Goal: Task Accomplishment & Management: Use online tool/utility

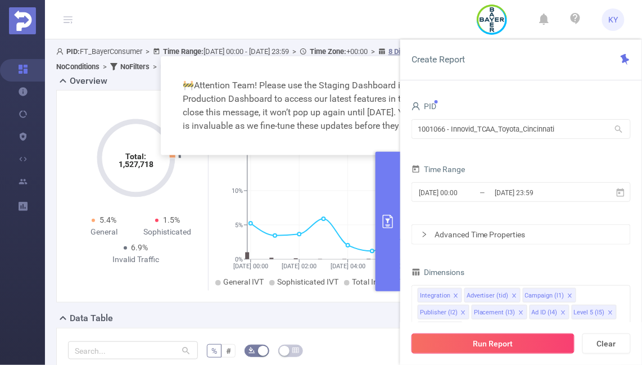
click at [493, 342] on button "Run Report" at bounding box center [492, 343] width 163 height 20
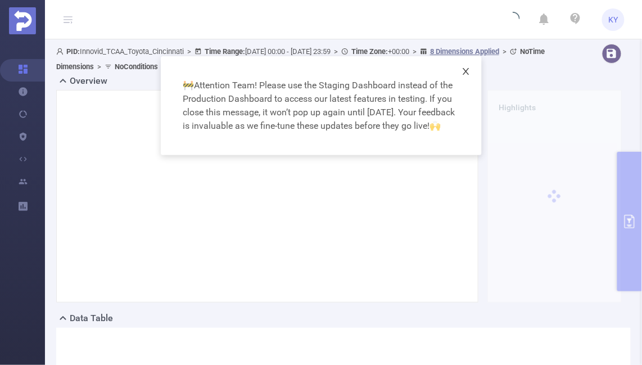
click at [467, 71] on icon "icon: close" at bounding box center [465, 71] width 9 height 9
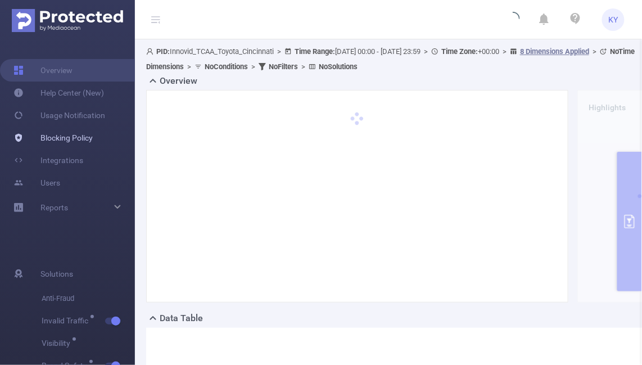
click at [39, 144] on link "Blocking Policy" at bounding box center [52, 137] width 79 height 22
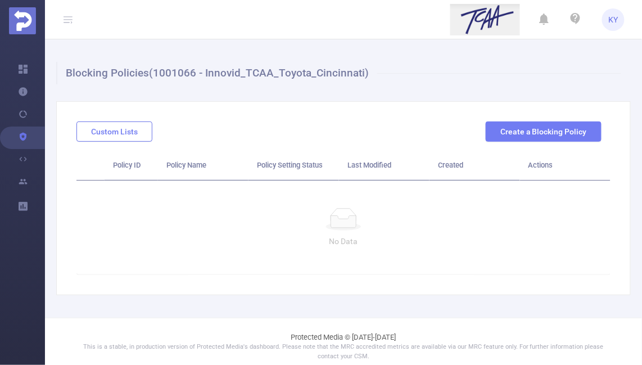
click at [133, 128] on button "Custom Lists" at bounding box center [114, 131] width 76 height 20
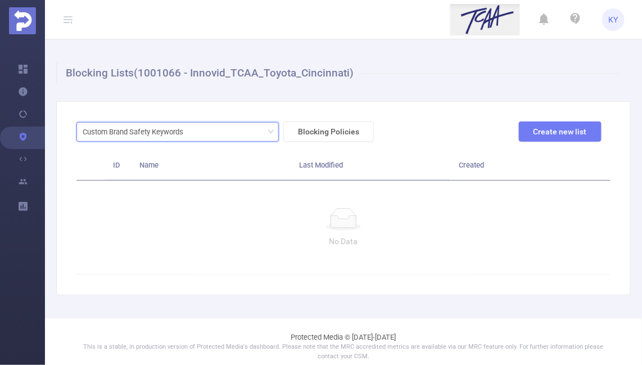
click at [179, 134] on div "Custom Brand Safety Keywords" at bounding box center [137, 132] width 108 height 19
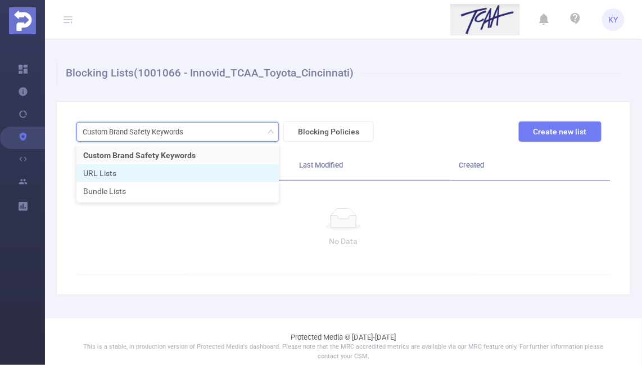
click at [177, 175] on li "URL Lists" at bounding box center [177, 173] width 202 height 18
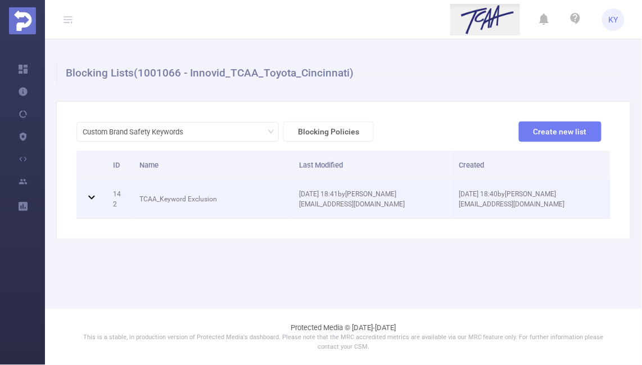
click at [270, 185] on td "TCAA_Keyword Exclusion" at bounding box center [212, 199] width 160 height 39
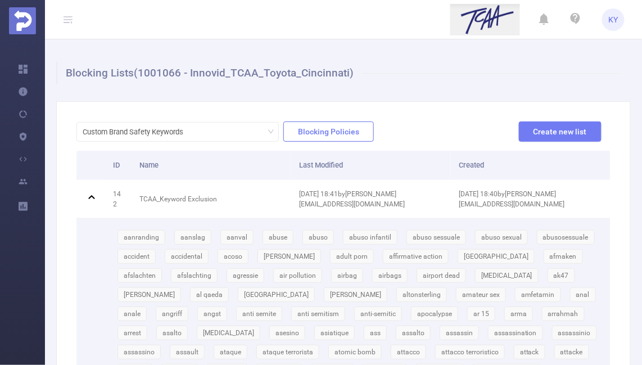
click at [332, 124] on button "Blocking Policies" at bounding box center [328, 131] width 90 height 20
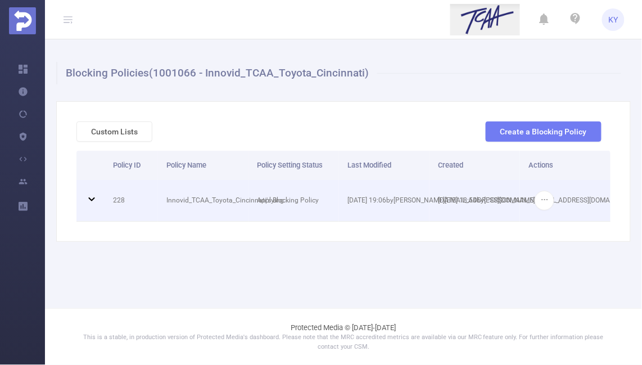
click at [317, 193] on td "Applying..." at bounding box center [293, 201] width 90 height 42
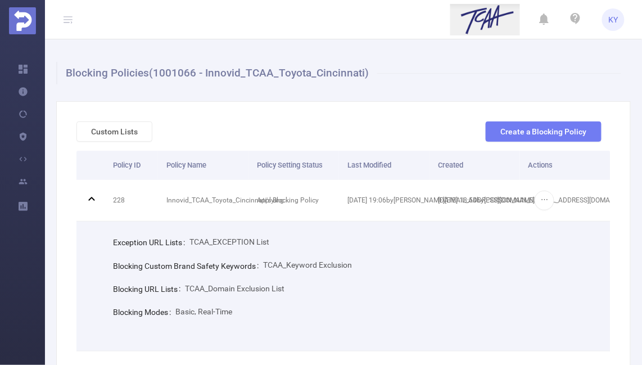
click at [178, 67] on h1 "Blocking Policies (1001066 - Innovid_TCAA_Toyota_Cincinnati)" at bounding box center [338, 73] width 565 height 22
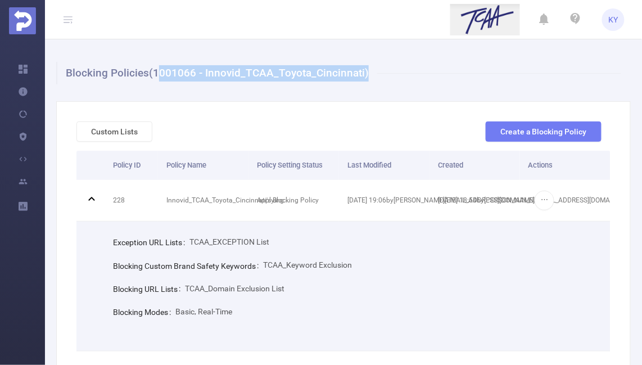
drag, startPoint x: 155, startPoint y: 67, endPoint x: 362, endPoint y: 73, distance: 207.5
click at [362, 73] on h1 "Blocking Policies (1001066 - Innovid_TCAA_Toyota_Cincinnati)" at bounding box center [338, 73] width 565 height 22
copy h1 "1001066 - Innovid_TCAA_Toyota_Cincinnati"
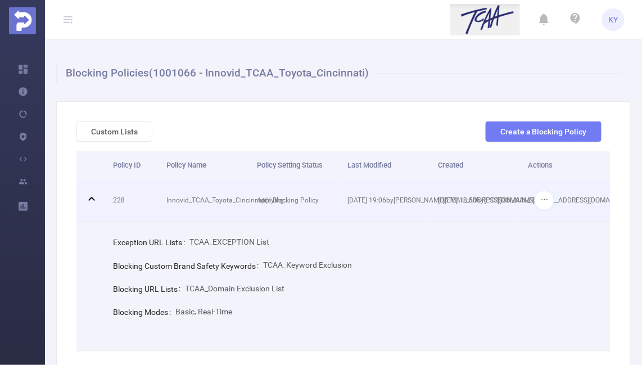
click at [236, 212] on td "Innovid_TCAA_Toyota_Cincinnati's Blocking Policy" at bounding box center [203, 201] width 90 height 42
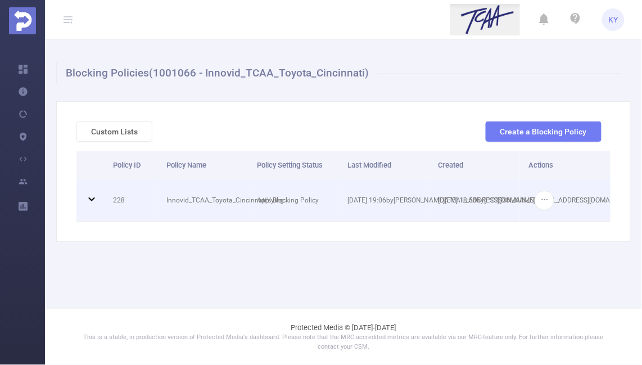
click at [236, 212] on td "Innovid_TCAA_Toyota_Cincinnati's Blocking Policy" at bounding box center [203, 201] width 90 height 42
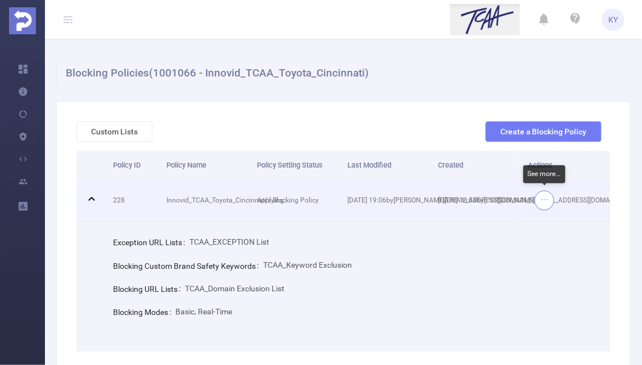
click at [540, 199] on button "button" at bounding box center [545, 201] width 20 height 20
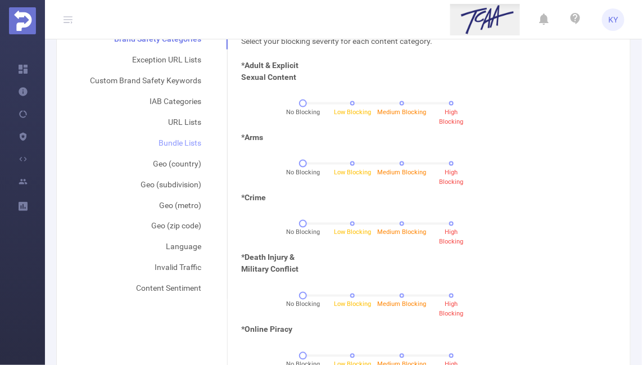
scroll to position [265, 0]
click at [180, 82] on div "Custom Brand Safety Keywords" at bounding box center [145, 80] width 138 height 21
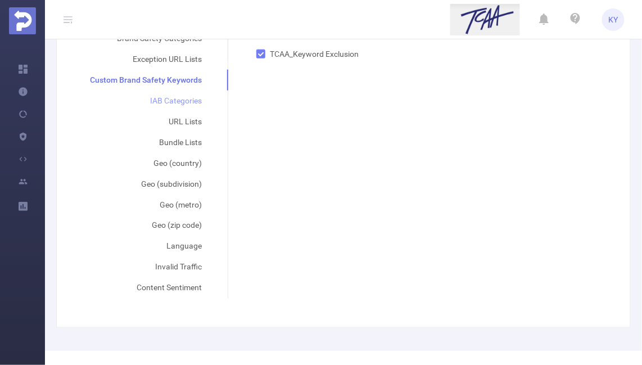
click at [190, 99] on div "IAB Categories" at bounding box center [145, 100] width 139 height 21
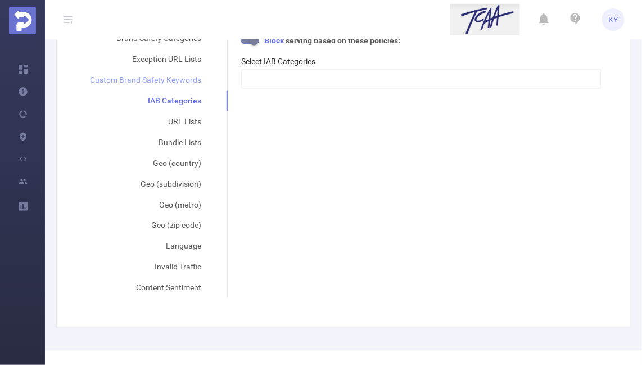
click at [179, 81] on div "Custom Brand Safety Keywords" at bounding box center [145, 80] width 138 height 21
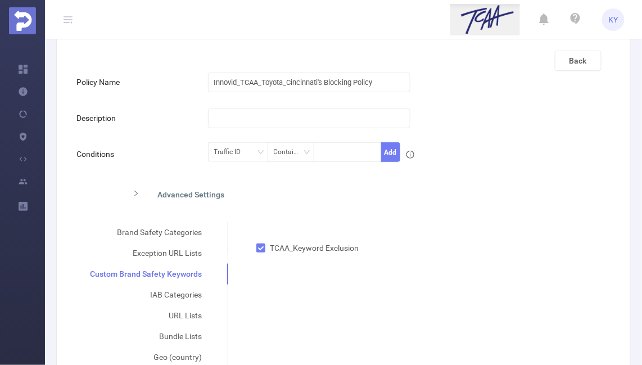
scroll to position [0, 0]
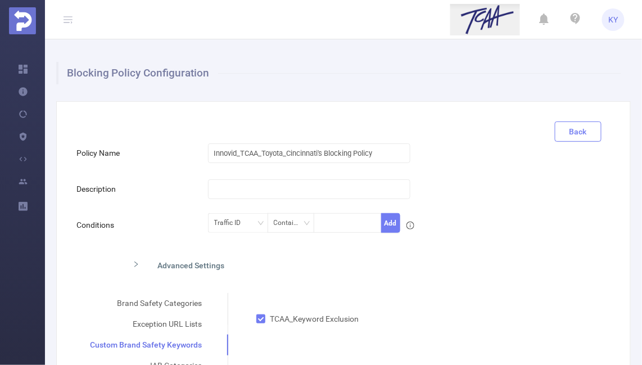
click at [573, 121] on button "Back" at bounding box center [578, 131] width 47 height 20
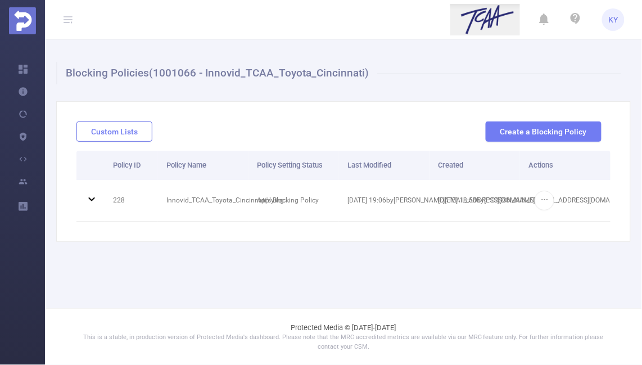
click at [117, 126] on button "Custom Lists" at bounding box center [114, 131] width 76 height 20
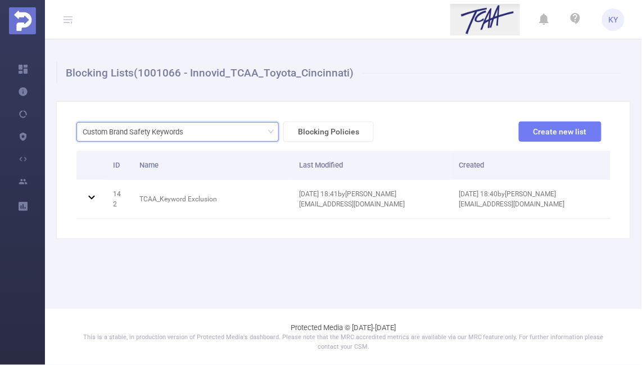
click at [179, 128] on div "Custom Brand Safety Keywords" at bounding box center [137, 132] width 108 height 19
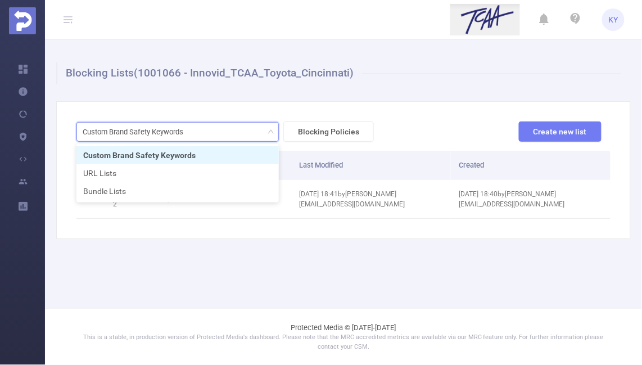
click at [311, 106] on div "Custom Brand Safety Keywords Blocking Policies Create new list ID Name Last Mod…" at bounding box center [343, 170] width 574 height 138
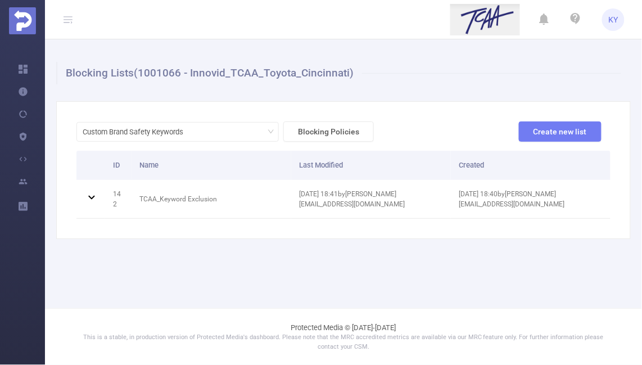
click at [312, 121] on div "Custom Brand Safety Keywords Blocking Policies Create new list ID Name Last Mod…" at bounding box center [343, 170] width 574 height 138
click at [183, 141] on div "Custom Brand Safety Keywords" at bounding box center [137, 132] width 108 height 19
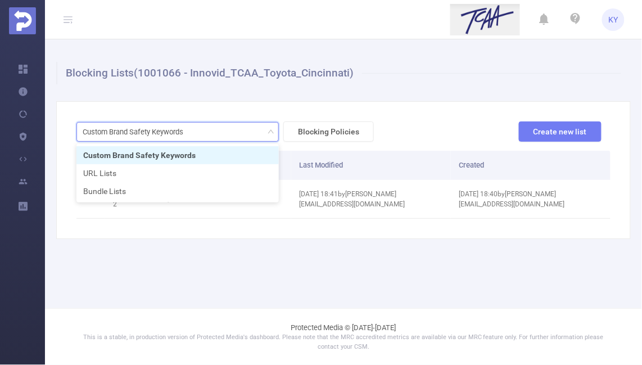
click at [193, 155] on li "Custom Brand Safety Keywords" at bounding box center [177, 155] width 202 height 18
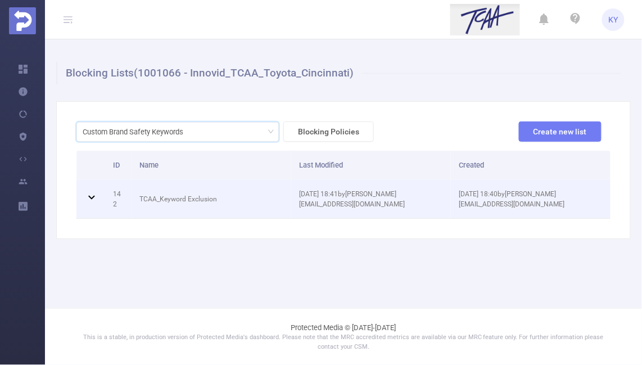
click at [242, 192] on td "TCAA_Keyword Exclusion" at bounding box center [212, 199] width 160 height 39
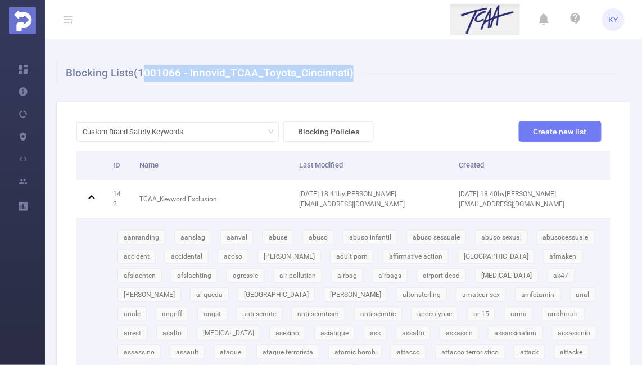
drag, startPoint x: 347, startPoint y: 77, endPoint x: 140, endPoint y: 76, distance: 207.4
click at [140, 76] on h1 "Blocking Lists (1001066 - Innovid_TCAA_Toyota_Cincinnati)" at bounding box center [338, 73] width 565 height 22
copy h1 "1001066 - Innovid_TCAA_Toyota_Cincinnati"
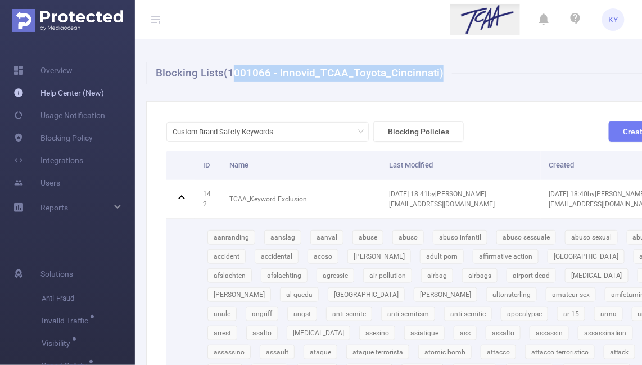
click at [21, 82] on link "Help Center (New)" at bounding box center [58, 93] width 90 height 22
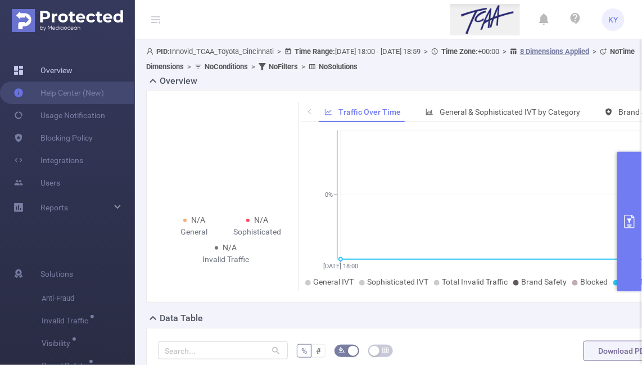
click at [56, 62] on link "Overview" at bounding box center [42, 70] width 59 height 22
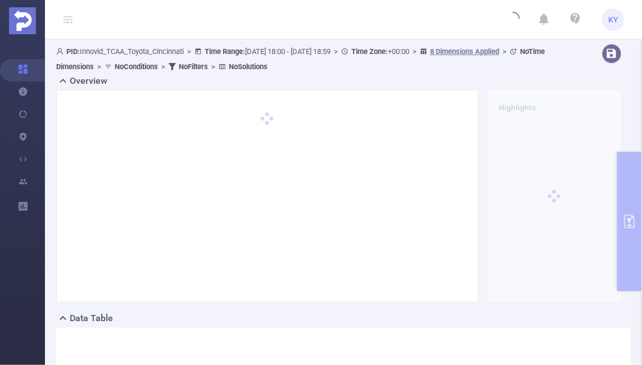
click at [636, 174] on div "PID: Innovid_TCAA_Toyota_Cincinnati > Time Range: 2025-10-01 18:00 - 2025-10-01…" at bounding box center [343, 278] width 597 height 479
click at [635, 174] on div "PID: Innovid_TCAA_Toyota_Cincinnati > Time Range: 2025-10-01 18:00 - 2025-10-01…" at bounding box center [343, 278] width 597 height 479
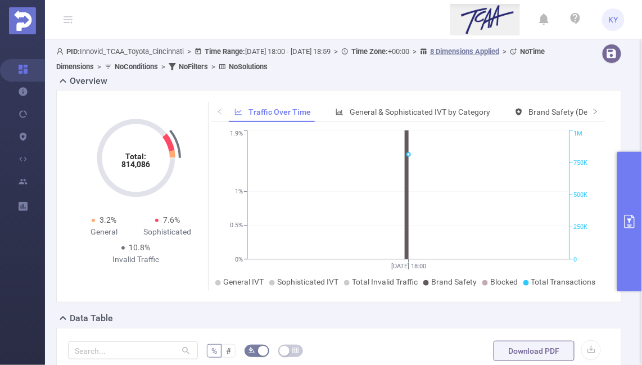
click at [632, 237] on button "primary" at bounding box center [629, 221] width 25 height 139
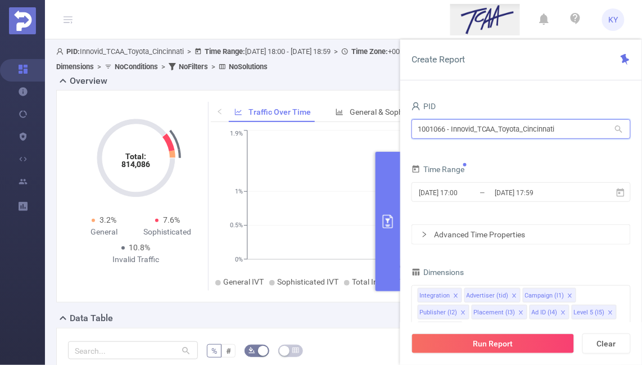
click at [505, 120] on input "1001066 - Innovid_TCAA_Toyota_Cincinnati" at bounding box center [520, 129] width 219 height 20
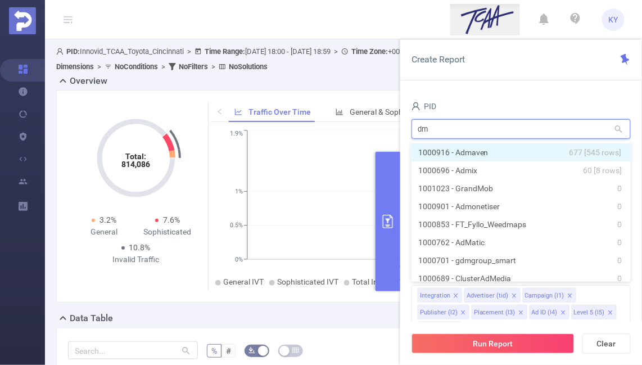
type input "d"
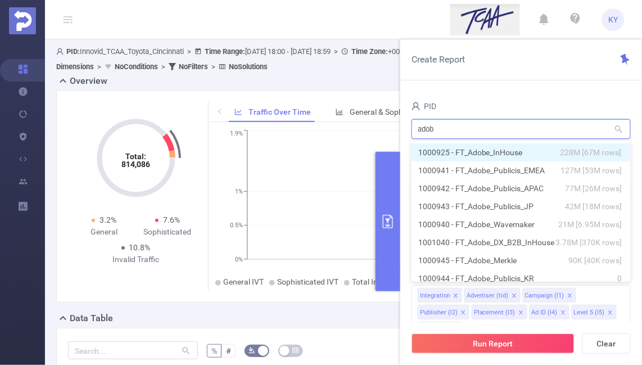
type input "adobe"
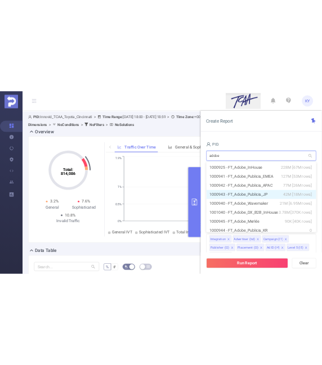
scroll to position [8, 0]
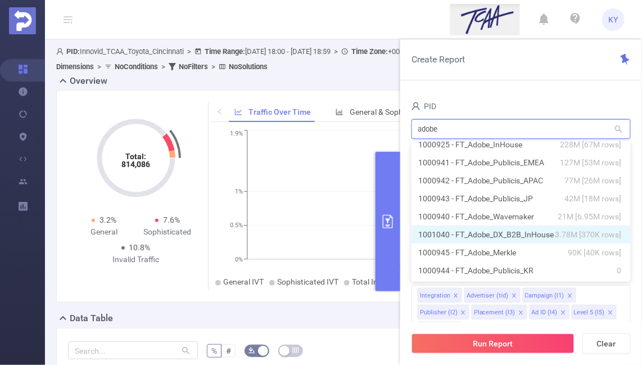
click at [512, 235] on li "1001040 - FT_Adobe_DX_B2B_InHouse 3.78M [370K rows]" at bounding box center [520, 234] width 219 height 18
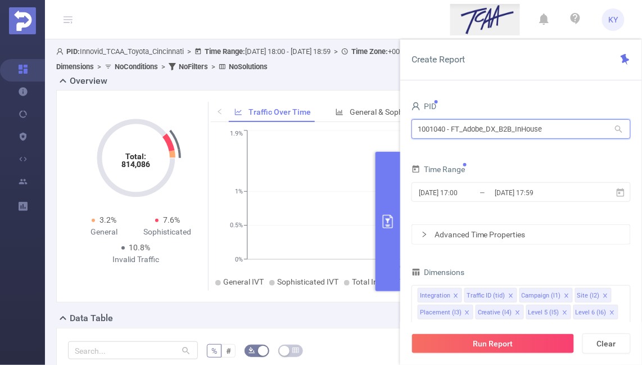
click at [436, 130] on input "1001040 - FT_Adobe_DX_B2B_InHouse" at bounding box center [520, 129] width 219 height 20
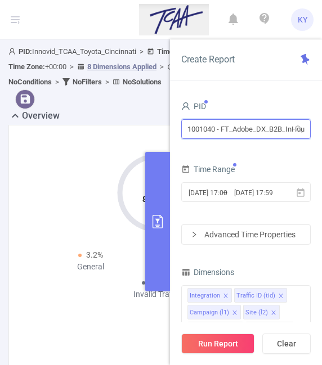
click at [266, 134] on input "1001040 - FT_Adobe_DX_B2B_InHouse" at bounding box center [245, 129] width 129 height 20
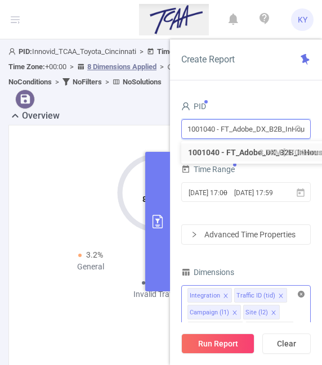
click at [301, 291] on icon "icon: close-circle" at bounding box center [300, 294] width 7 height 7
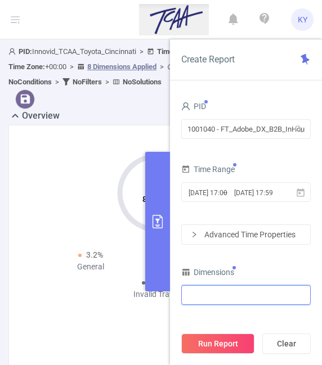
click at [289, 297] on div at bounding box center [245, 295] width 117 height 19
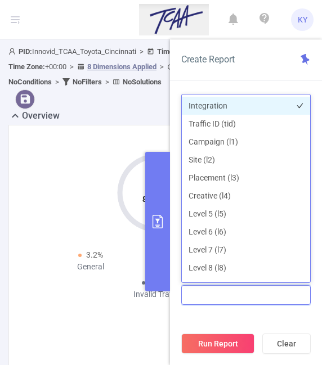
click at [203, 102] on li "Integration" at bounding box center [246, 106] width 128 height 18
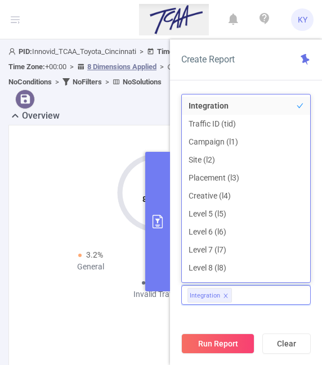
click at [215, 81] on div "Create Report PID 1001040 - FT_Adobe_DX_B2B_InHouse 1001040 - FT_Adobe_DX_B2B_I…" at bounding box center [246, 201] width 152 height 325
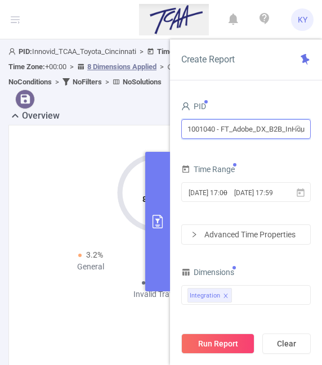
click at [216, 130] on input "1001040 - FT_Adobe_DX_B2B_InHouse" at bounding box center [245, 129] width 129 height 20
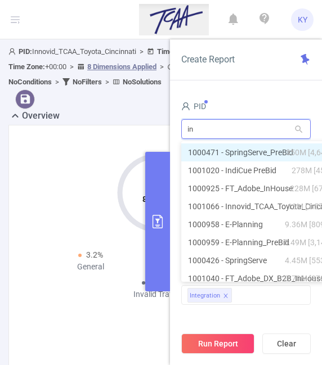
type input "inh"
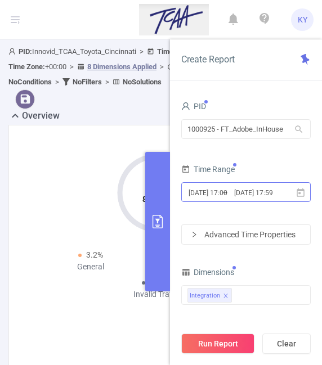
click at [253, 192] on input "2025-10-01 17:59" at bounding box center [259, 192] width 52 height 15
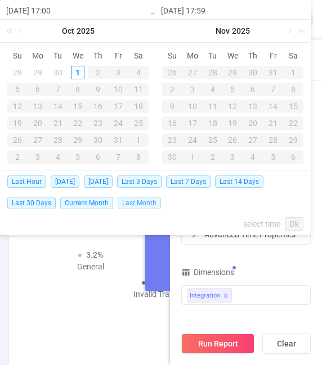
click at [148, 203] on span "Last Month" at bounding box center [138, 203] width 43 height 12
type input "2025-09-01 00:00"
type input "2025-09-30 23:59"
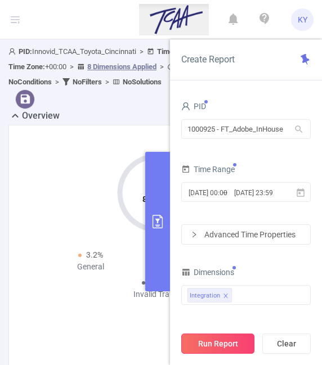
click at [228, 343] on button "Run Report" at bounding box center [217, 343] width 73 height 20
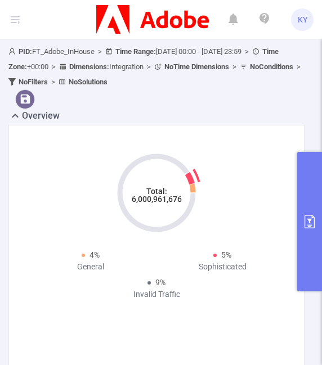
click at [159, 191] on tspan "Total:" at bounding box center [156, 191] width 21 height 9
click at [157, 192] on tspan "Total:" at bounding box center [156, 191] width 21 height 9
click at [155, 199] on tspan "6,000,961,676" at bounding box center [157, 198] width 50 height 9
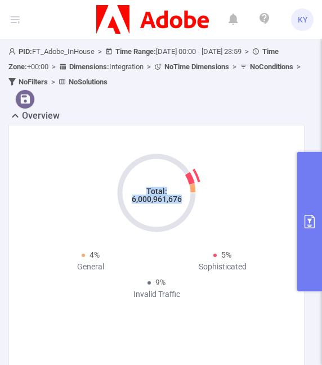
click at [155, 199] on tspan "6,000,961,676" at bounding box center [157, 198] width 50 height 9
click at [149, 202] on tspan "6,000,961,676" at bounding box center [157, 198] width 50 height 9
copy tspan "6,000,961,676"
click at [308, 232] on button "primary" at bounding box center [309, 221] width 25 height 139
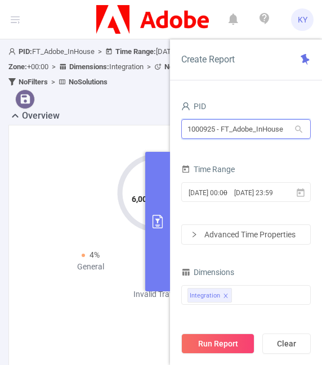
click at [223, 123] on input "1000925 - FT_Adobe_InHouse" at bounding box center [245, 129] width 129 height 20
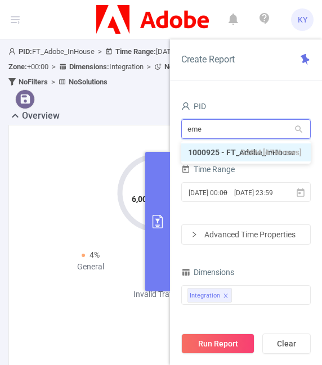
type input "emea"
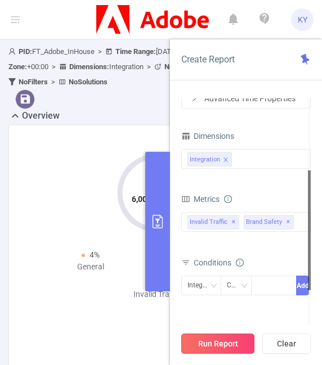
click at [228, 347] on button "Run Report" at bounding box center [217, 343] width 73 height 20
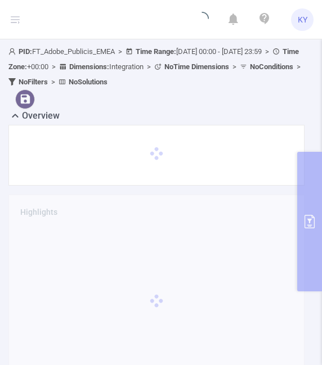
click at [252, 105] on div "PID: FT_Adobe_Publicis_EMEA > Time Range: 2025-09-01 00:00 - 2025-09-30 23:59 >…" at bounding box center [156, 76] width 305 height 65
click at [130, 106] on div "PID: FT_Adobe_Publicis_EMEA > Time Range: 2025-09-01 00:00 - 2025-09-30 23:59 >…" at bounding box center [156, 76] width 305 height 65
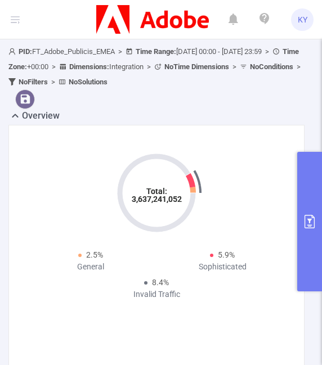
click at [156, 198] on tspan "3,637,241,052" at bounding box center [157, 198] width 50 height 9
click at [311, 208] on button "primary" at bounding box center [309, 221] width 25 height 139
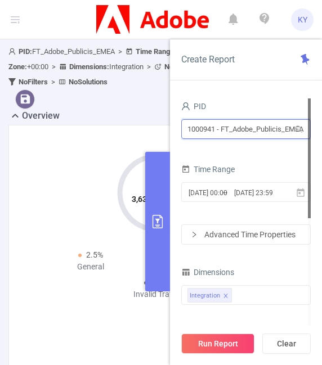
click at [249, 133] on input "1000941 - FT_Adobe_Publicis_EMEA" at bounding box center [245, 129] width 129 height 20
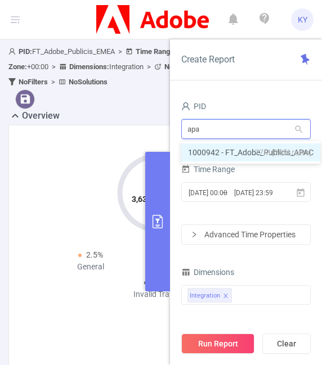
type input "apac"
click at [224, 152] on li "1000942 - FT_Adobe_Publicis_APAC 77M [26M rows]" at bounding box center [250, 152] width 139 height 18
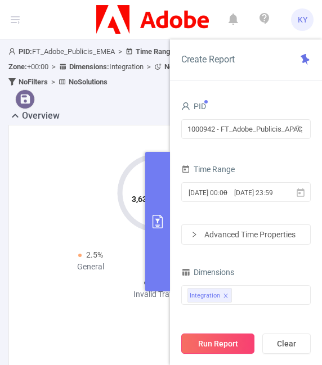
click at [238, 342] on button "Run Report" at bounding box center [217, 343] width 73 height 20
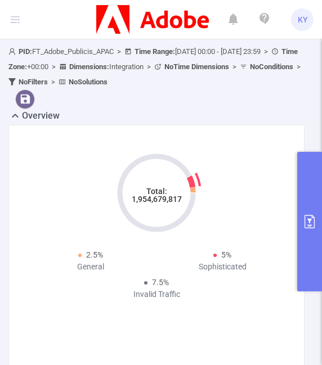
click at [159, 199] on tspan "1,954,679,817" at bounding box center [157, 198] width 50 height 9
copy tspan "1,954,679,817"
click at [313, 209] on button "primary" at bounding box center [309, 221] width 25 height 139
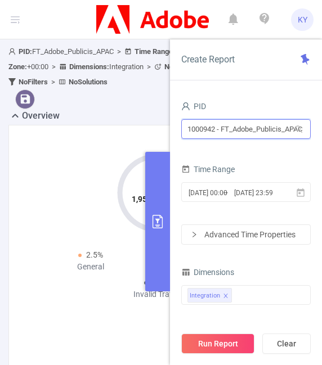
click at [252, 126] on input "1000942 - FT_Adobe_Publicis_APAC" at bounding box center [245, 129] width 129 height 20
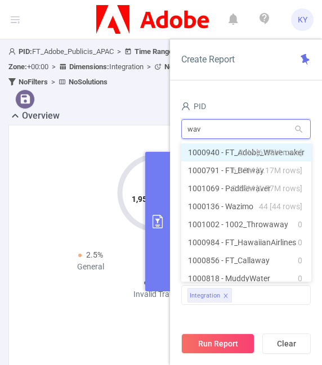
type input "wave"
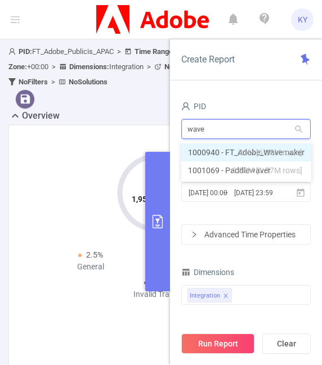
click at [239, 151] on span "21M [6.95M rows]" at bounding box center [270, 152] width 64 height 12
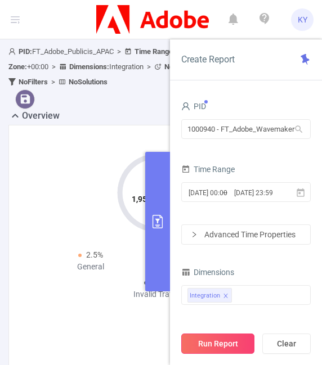
click at [228, 345] on button "Run Report" at bounding box center [217, 343] width 73 height 20
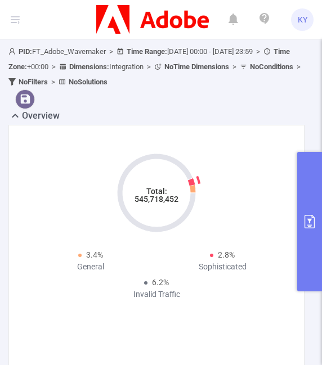
click at [151, 198] on tspan "545,718,452" at bounding box center [156, 198] width 44 height 9
copy tspan "545,718,452"
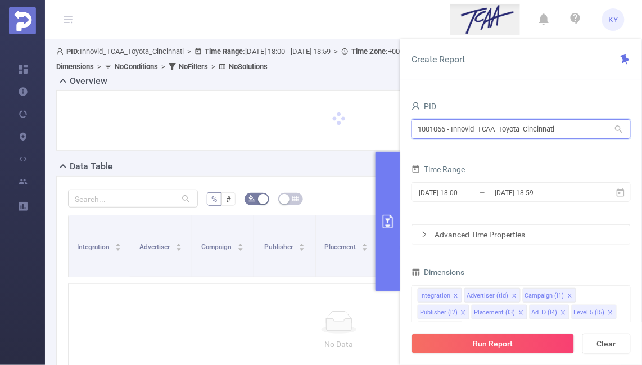
click at [553, 132] on input "1001066 - Innovid_TCAA_Toyota_Cincinnati" at bounding box center [520, 129] width 219 height 20
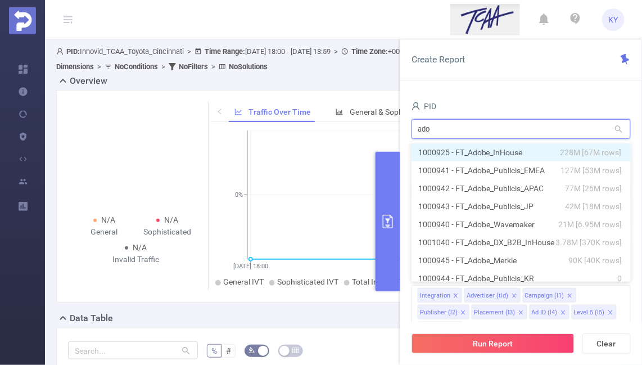
type input "adob"
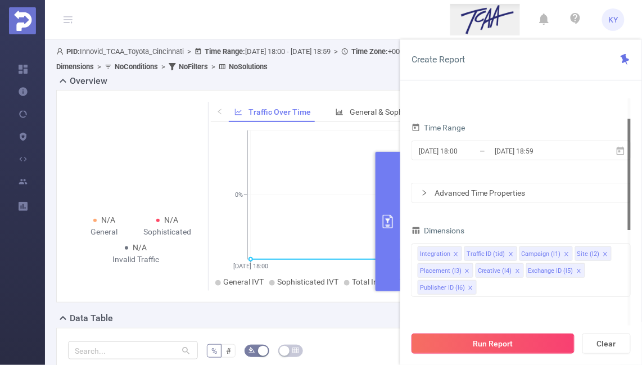
click at [519, 336] on button "Run Report" at bounding box center [492, 343] width 163 height 20
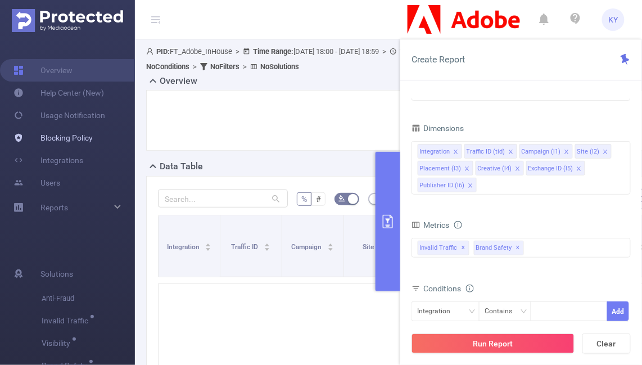
click at [28, 139] on link "Blocking Policy" at bounding box center [52, 137] width 79 height 22
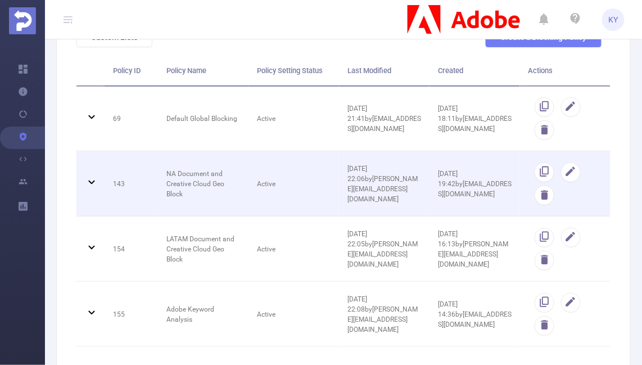
scroll to position [130, 0]
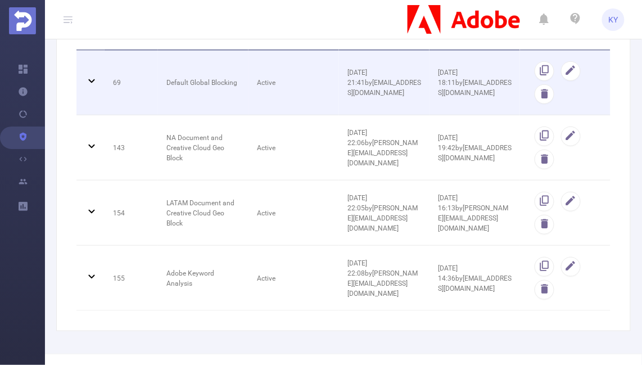
click at [310, 76] on td "Active" at bounding box center [293, 83] width 90 height 65
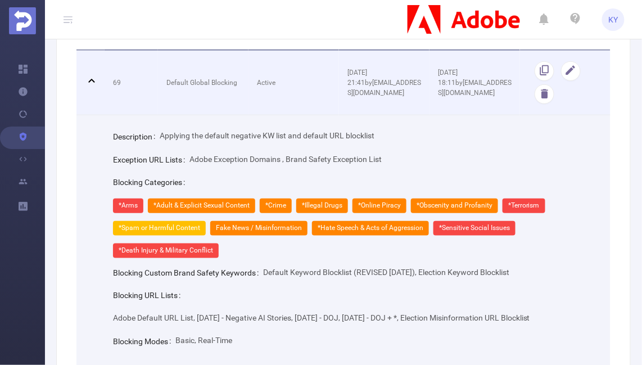
click at [310, 76] on td "Active" at bounding box center [293, 83] width 90 height 65
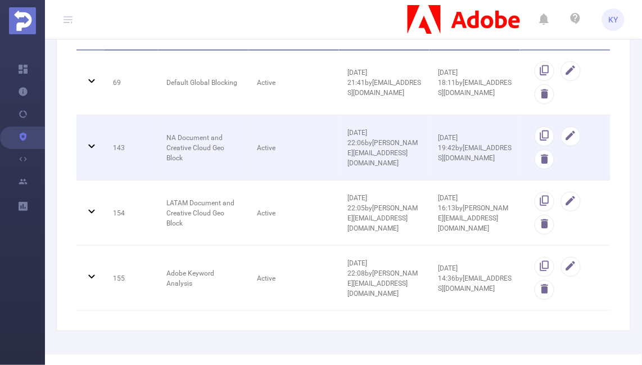
click at [305, 129] on td "Active" at bounding box center [293, 147] width 90 height 65
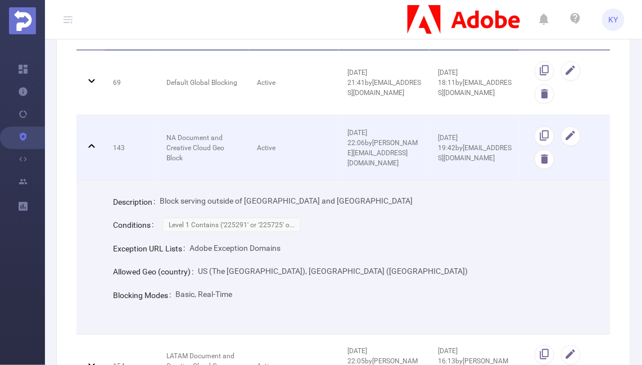
click at [305, 129] on td "Active" at bounding box center [293, 147] width 90 height 65
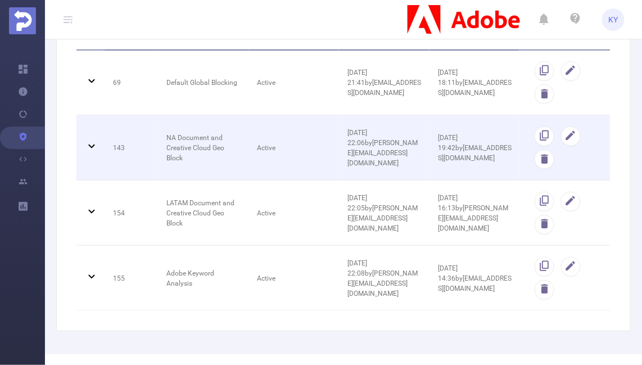
scroll to position [176, 0]
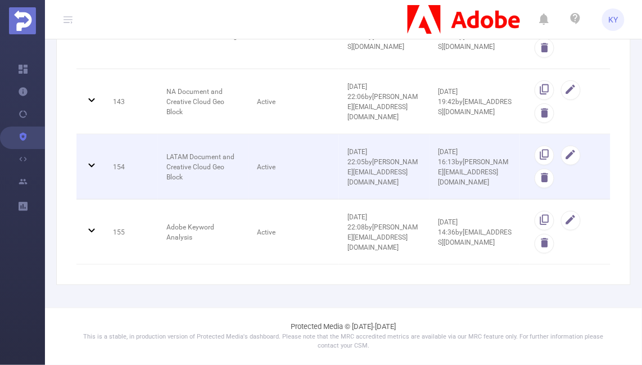
click at [298, 155] on td "Active" at bounding box center [293, 166] width 90 height 65
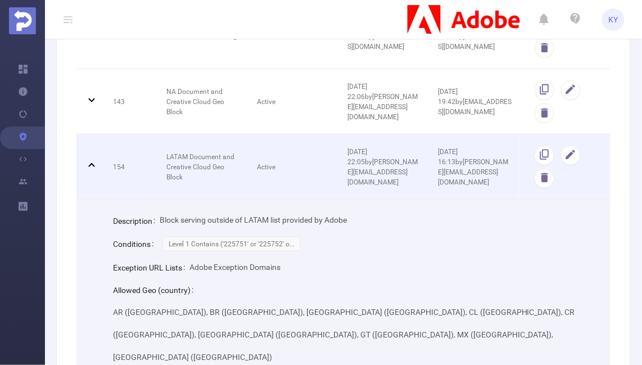
click at [298, 155] on td "Active" at bounding box center [293, 166] width 90 height 65
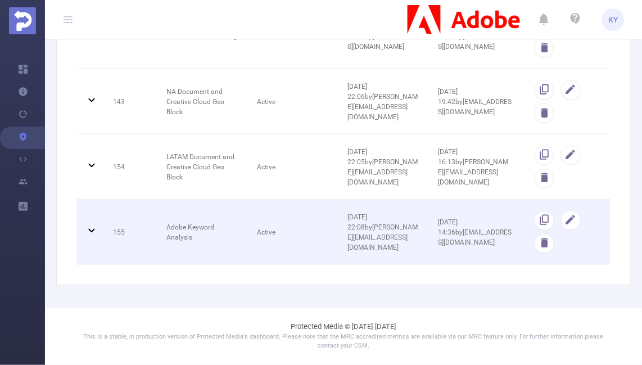
click at [304, 257] on td "Active" at bounding box center [293, 232] width 90 height 65
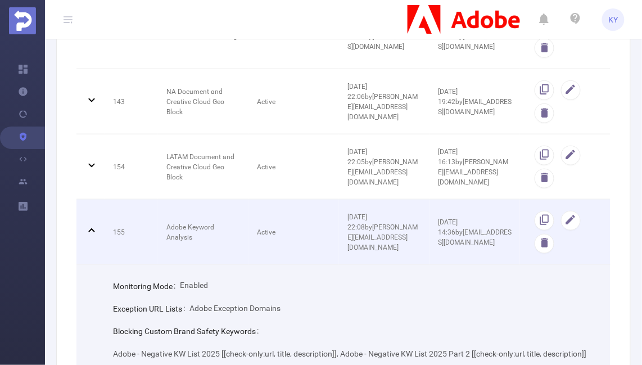
scroll to position [327, 0]
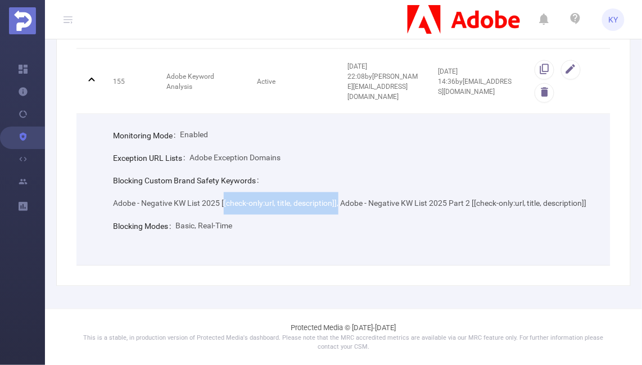
drag, startPoint x: 223, startPoint y: 204, endPoint x: 338, endPoint y: 207, distance: 115.3
click at [338, 207] on div "Adobe - Negative KW List 2025 [[check-only:url, title, description]], Adobe - N…" at bounding box center [350, 203] width 474 height 22
copy span "[[check-only:url, title, description]]"
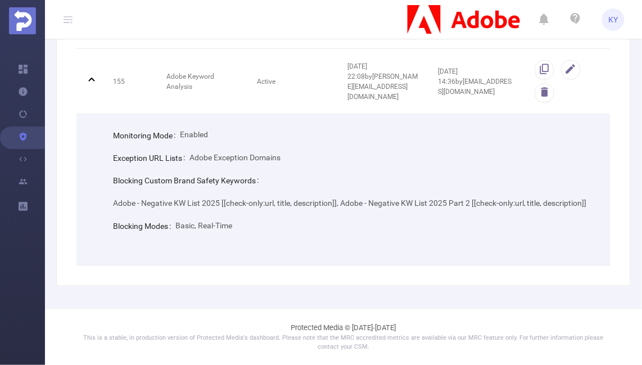
click at [323, 216] on div "Blocking Modes Basic, Real-Time" at bounding box center [353, 226] width 480 height 23
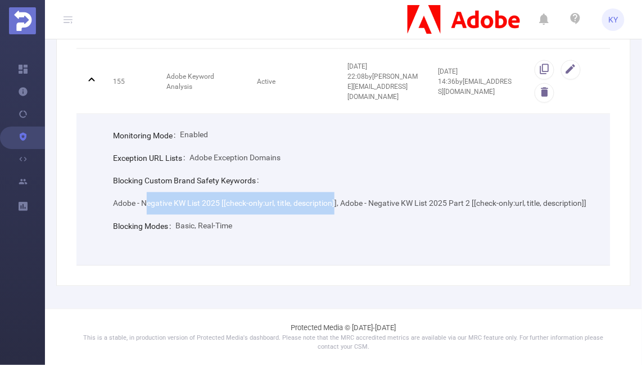
drag, startPoint x: 141, startPoint y: 204, endPoint x: 327, endPoint y: 202, distance: 185.5
click at [327, 202] on span "Adobe - Negative KW List 2025 [[check-only:url, title, description]], Adobe - N…" at bounding box center [350, 203] width 474 height 9
drag, startPoint x: 339, startPoint y: 203, endPoint x: 112, endPoint y: 203, distance: 227.1
click at [112, 203] on div "Monitoring Mode Enabled Exception URL Lists Adobe Exception Domains Blocking Cu…" at bounding box center [352, 180] width 489 height 115
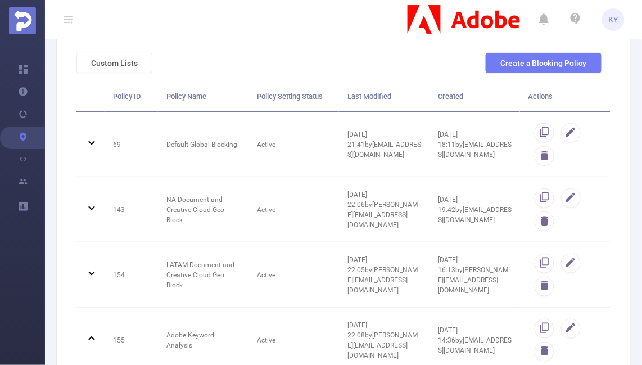
scroll to position [0, 0]
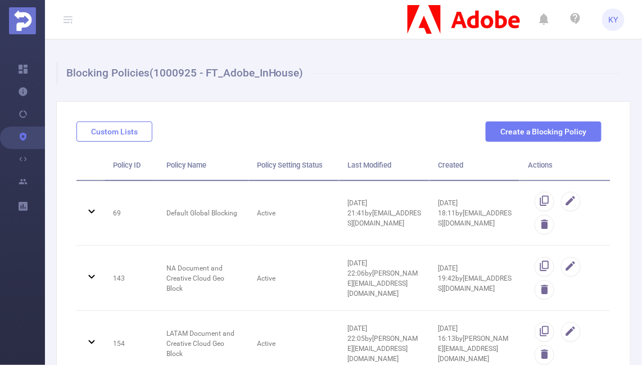
click at [79, 131] on button "Custom Lists" at bounding box center [114, 131] width 76 height 20
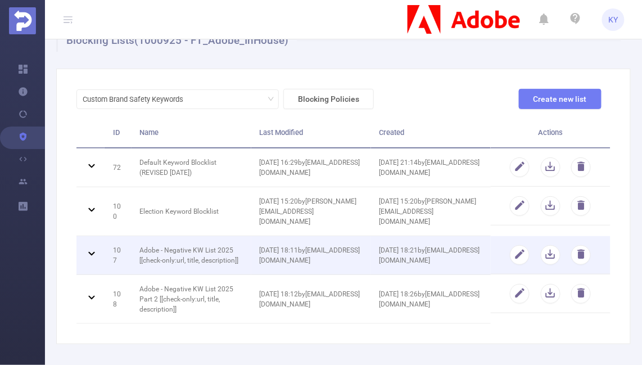
scroll to position [40, 0]
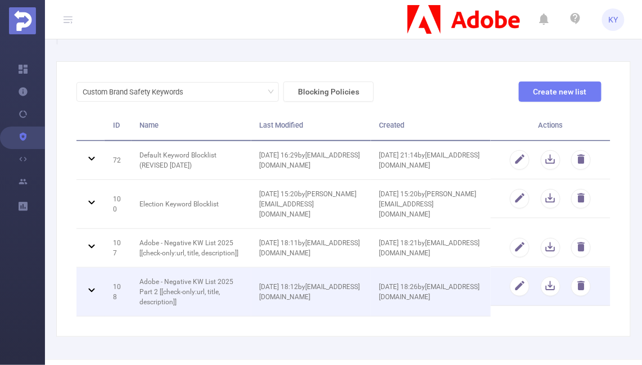
click at [160, 280] on td "Adobe - Negative KW List 2025 Part 2 [[check-only:url, title, description]]" at bounding box center [192, 292] width 120 height 49
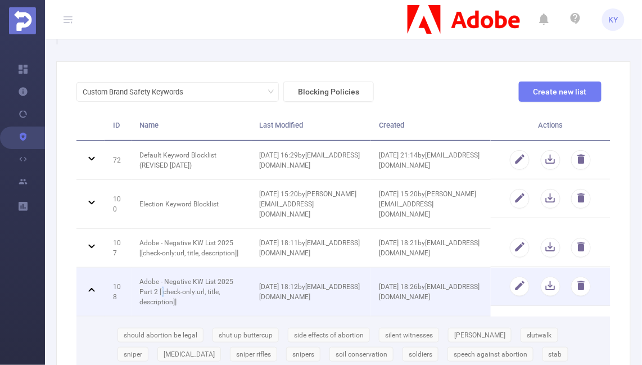
click at [160, 280] on td "Adobe - Negative KW List 2025 Part 2 [[check-only:url, title, description]]" at bounding box center [192, 292] width 120 height 49
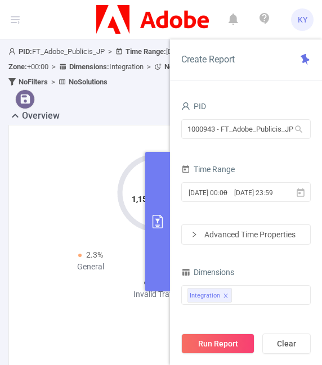
click at [150, 187] on button "primary" at bounding box center [157, 221] width 25 height 139
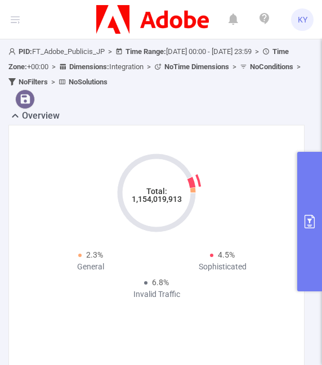
click at [160, 200] on tspan "1,154,019,913" at bounding box center [157, 198] width 50 height 9
copy tspan "1,154,019,913"
click at [311, 166] on button "primary" at bounding box center [309, 221] width 25 height 139
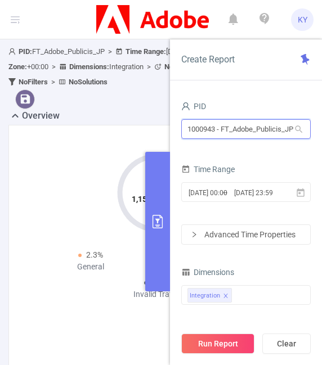
click at [248, 128] on input "1000943 - FT_Adobe_Publicis_JP" at bounding box center [245, 129] width 129 height 20
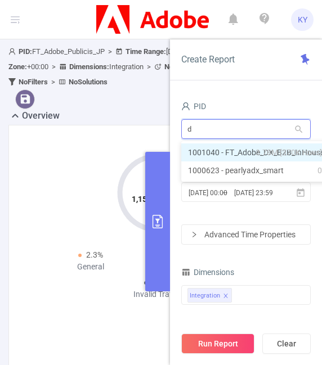
type input "dx"
click at [250, 152] on li "1001040 - FT_Adobe_DX_B2B_InHouse 3.78M [370K rows]" at bounding box center [256, 152] width 150 height 18
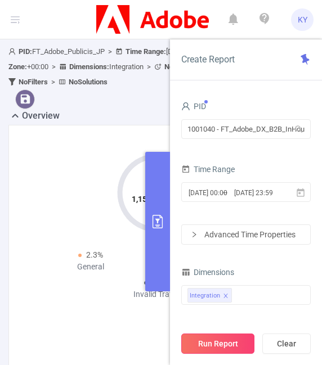
click at [229, 345] on button "Run Report" at bounding box center [217, 343] width 73 height 20
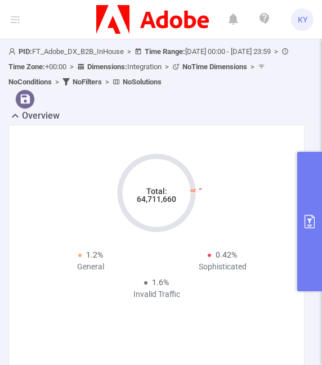
click at [151, 209] on icon "Total: 64,711,660" at bounding box center [156, 193] width 112 height 112
click at [154, 201] on tspan "64,711,660" at bounding box center [156, 198] width 39 height 9
copy tspan "64,711,660"
click at [128, 114] on div "Overview" at bounding box center [160, 117] width 305 height 16
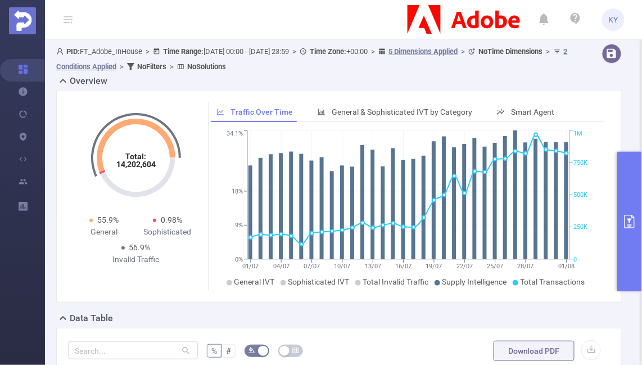
scroll to position [0, 2]
click at [124, 165] on tspan "14,202,604" at bounding box center [135, 164] width 39 height 9
click at [356, 79] on div "Overview" at bounding box center [343, 82] width 574 height 16
